Goal: Task Accomplishment & Management: Complete application form

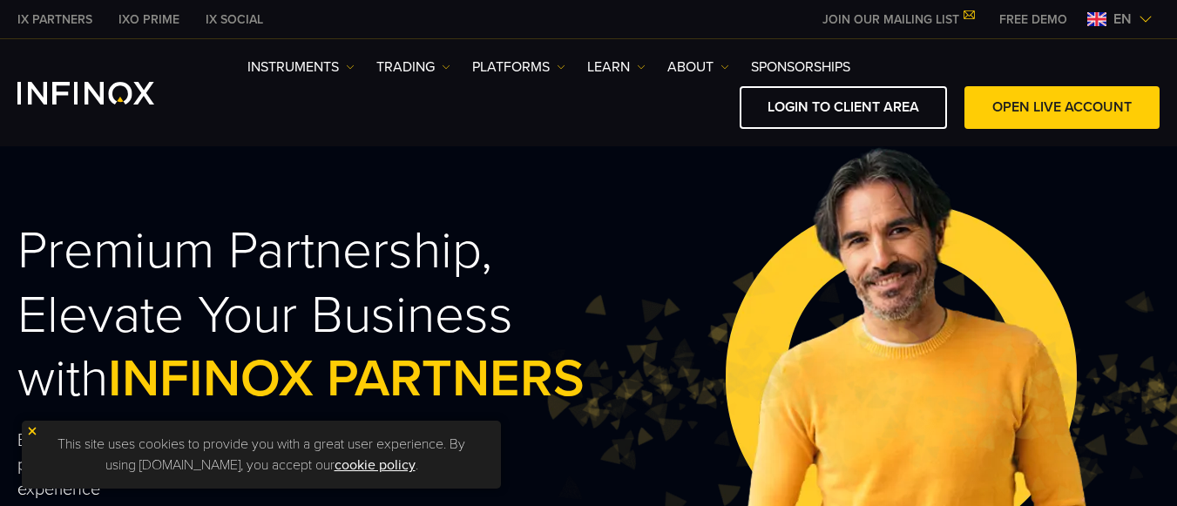
click at [1152, 15] on img at bounding box center [1146, 19] width 14 height 14
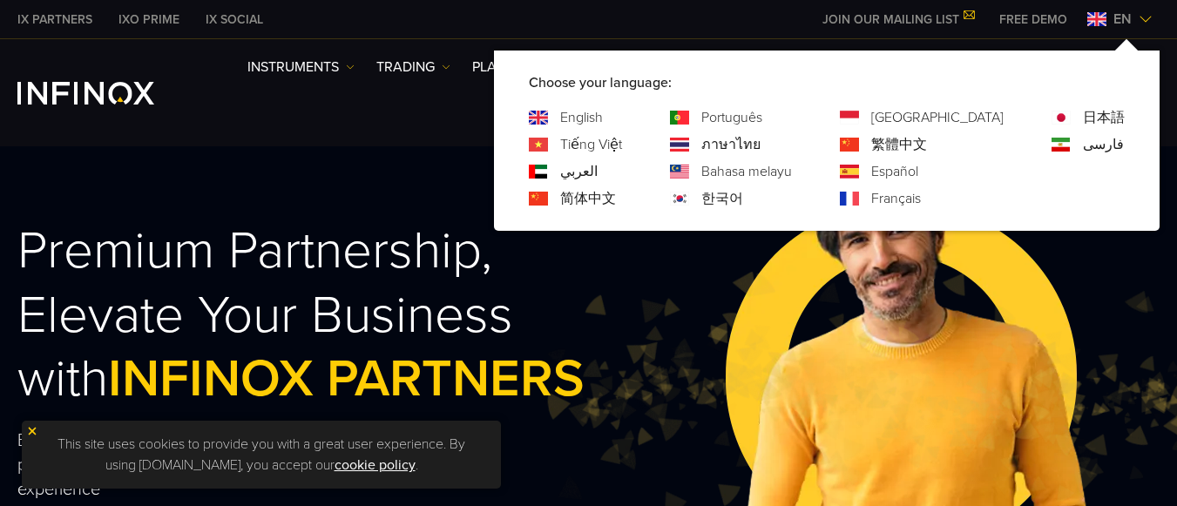
click at [918, 177] on link "Español" at bounding box center [894, 171] width 47 height 21
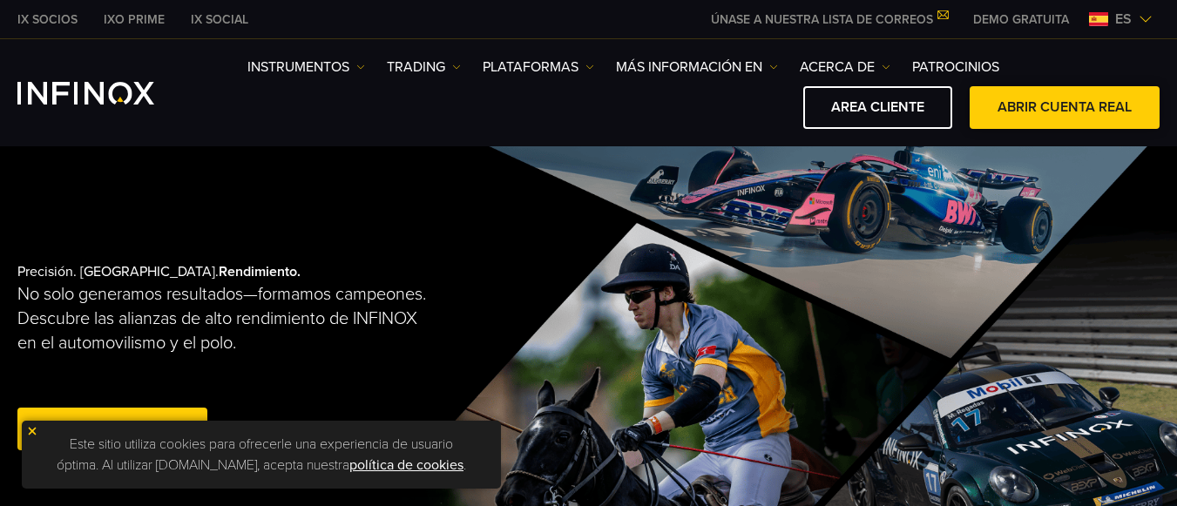
click at [1112, 110] on link "ABRIR CUENTA REAL" at bounding box center [1065, 107] width 190 height 43
